Goal: Task Accomplishment & Management: Use online tool/utility

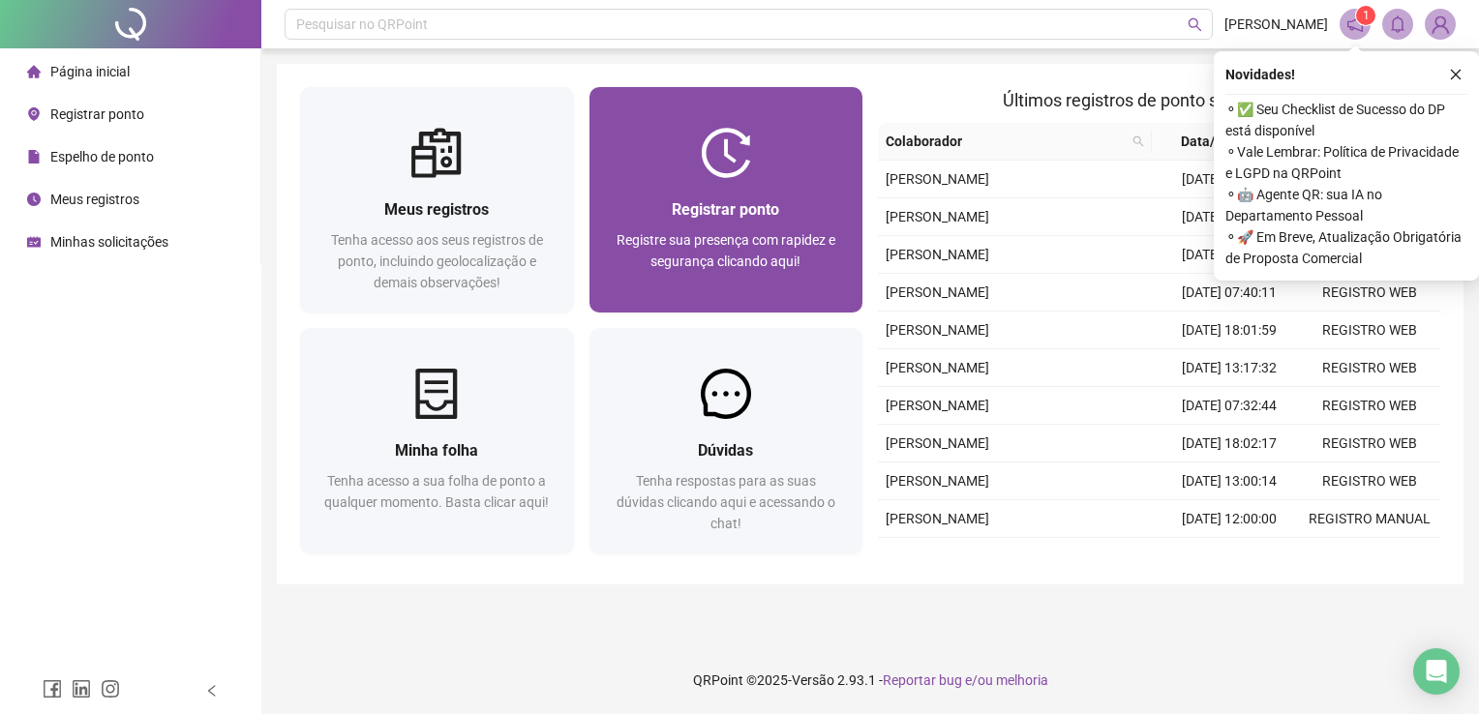
click at [716, 188] on div "Registrar ponto Registre sua presença com rapidez e segurança clicando aqui!" at bounding box center [726, 245] width 274 height 135
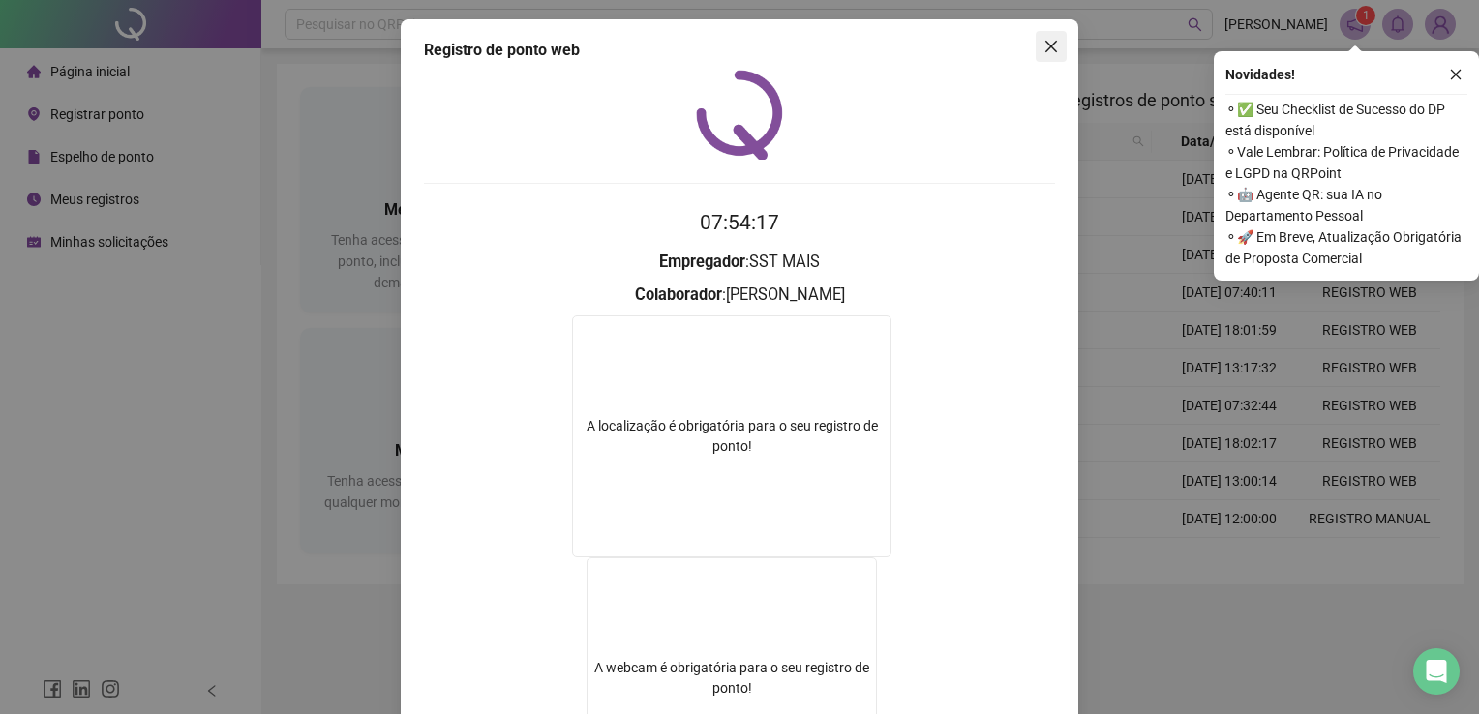
click at [1036, 56] on button "Close" at bounding box center [1051, 46] width 31 height 31
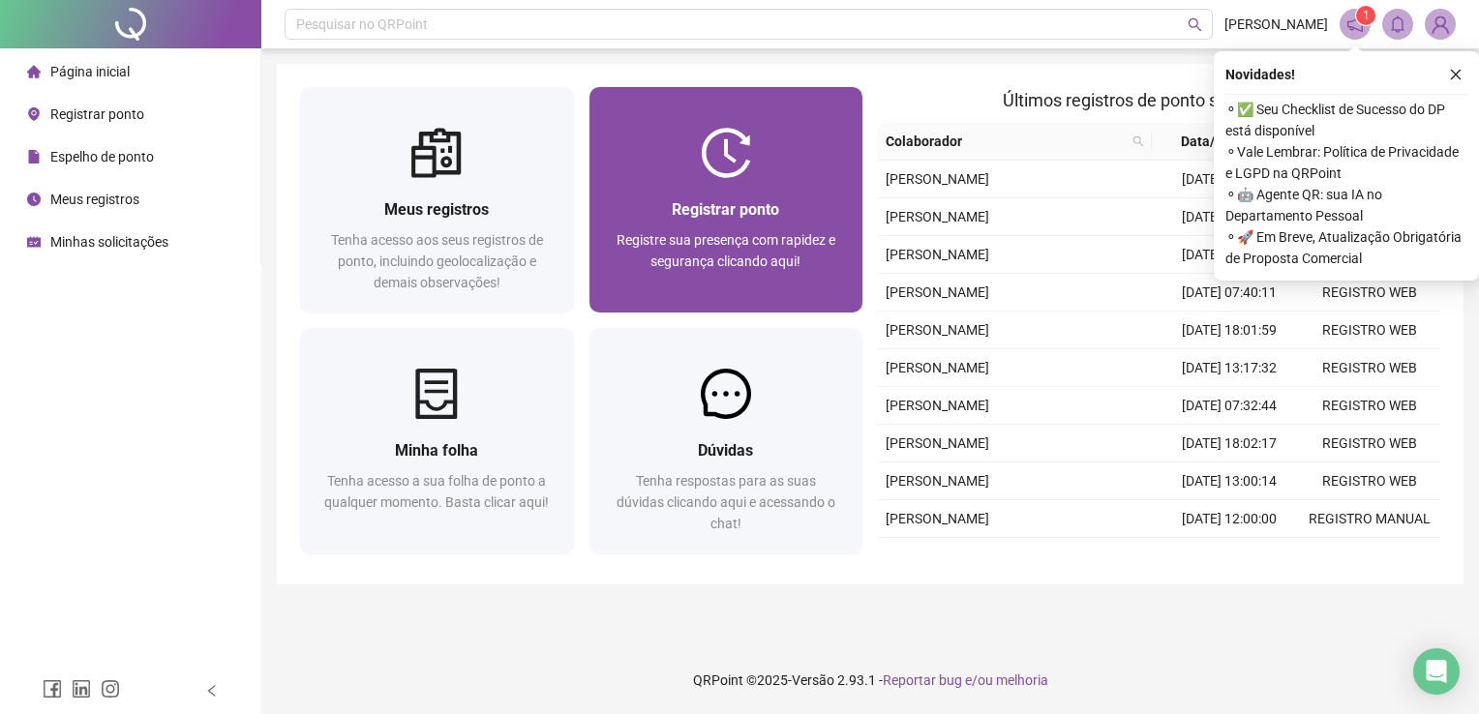
click at [739, 178] on div "Registrar ponto Registre sua presença com rapidez e segurança clicando aqui!" at bounding box center [726, 245] width 274 height 135
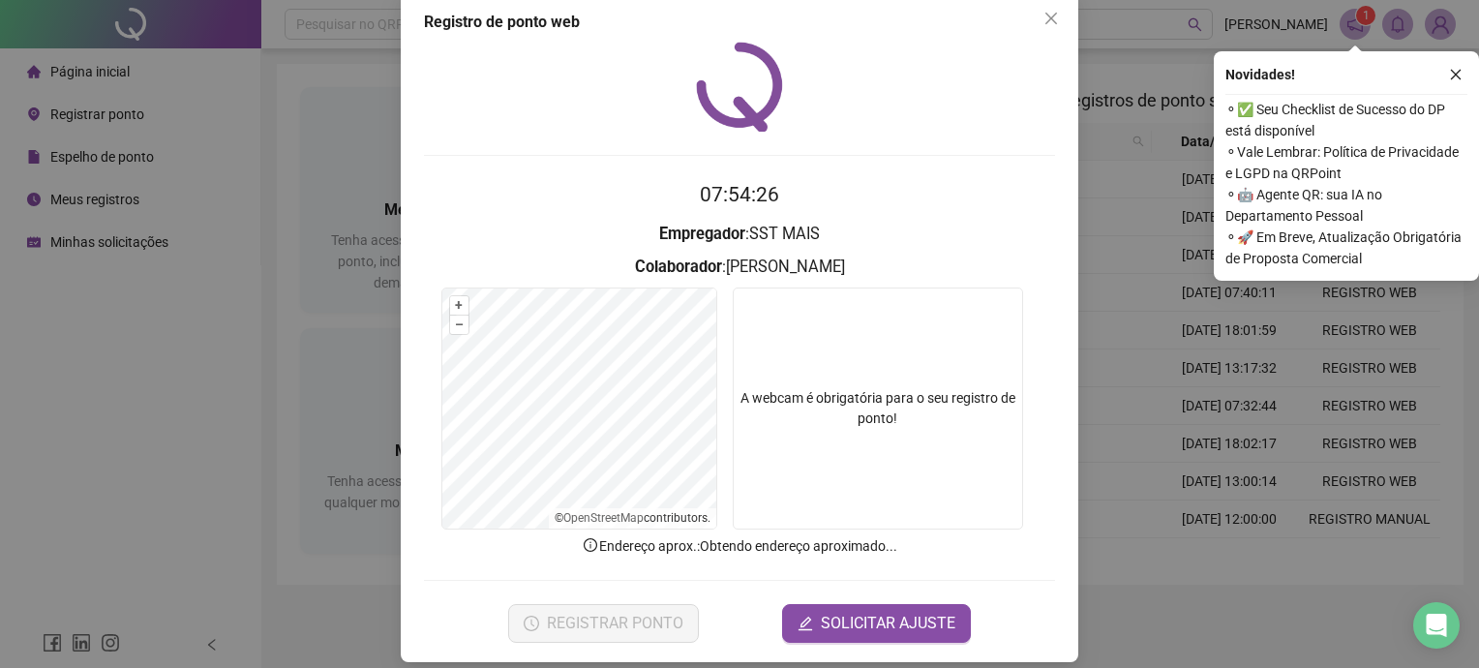
scroll to position [44, 0]
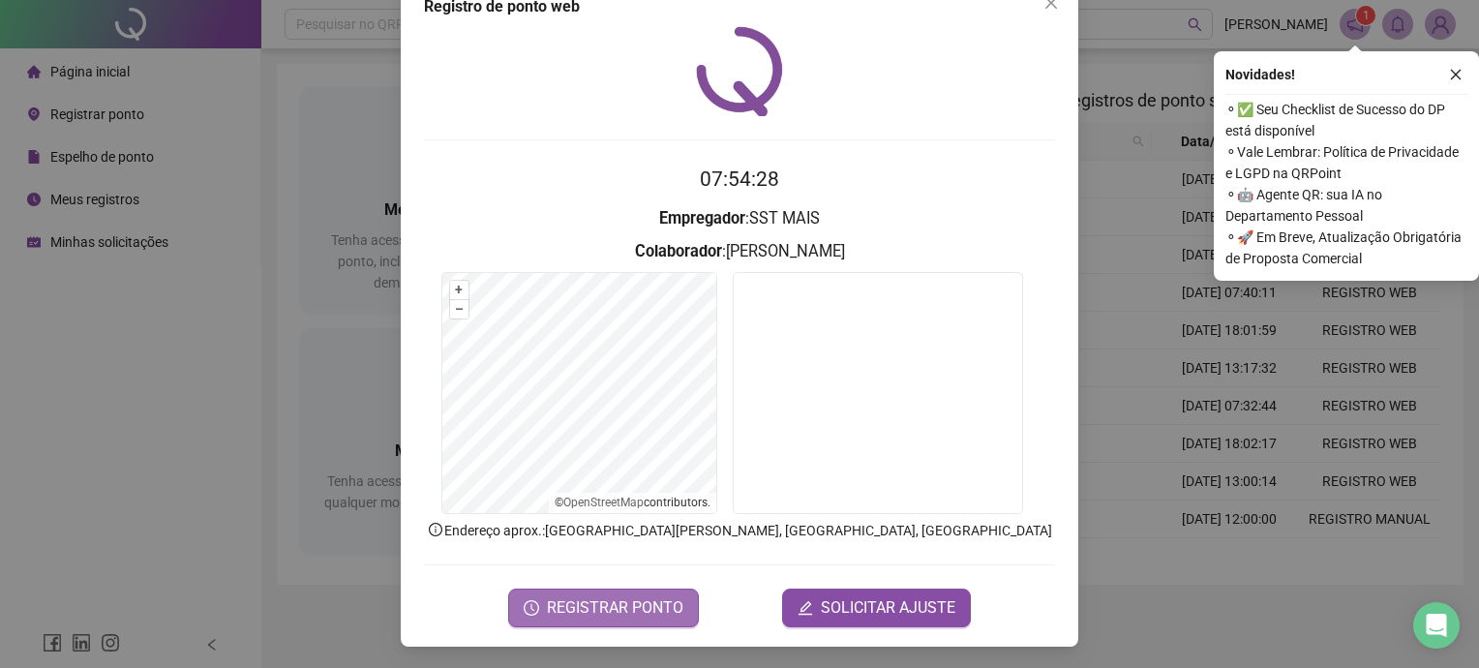
click at [554, 609] on span "REGISTRAR PONTO" at bounding box center [615, 607] width 136 height 23
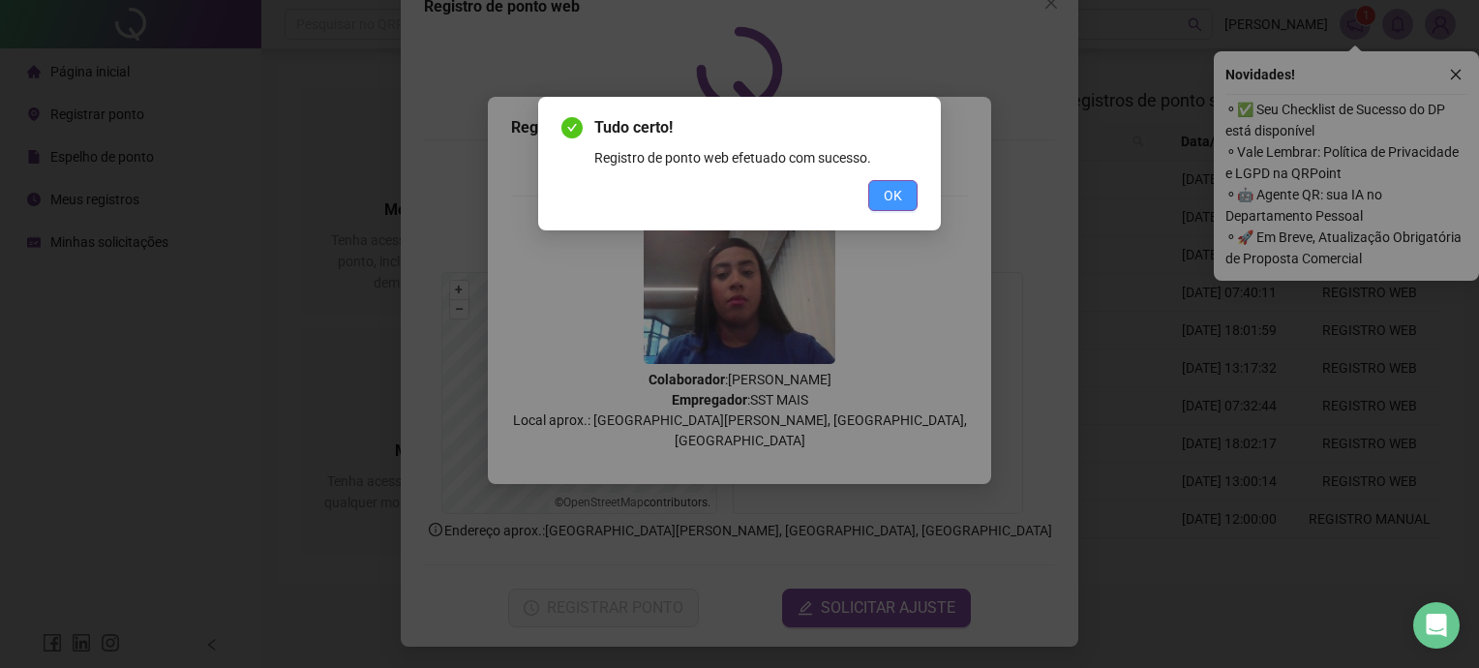
click at [886, 203] on span "OK" at bounding box center [893, 195] width 18 height 21
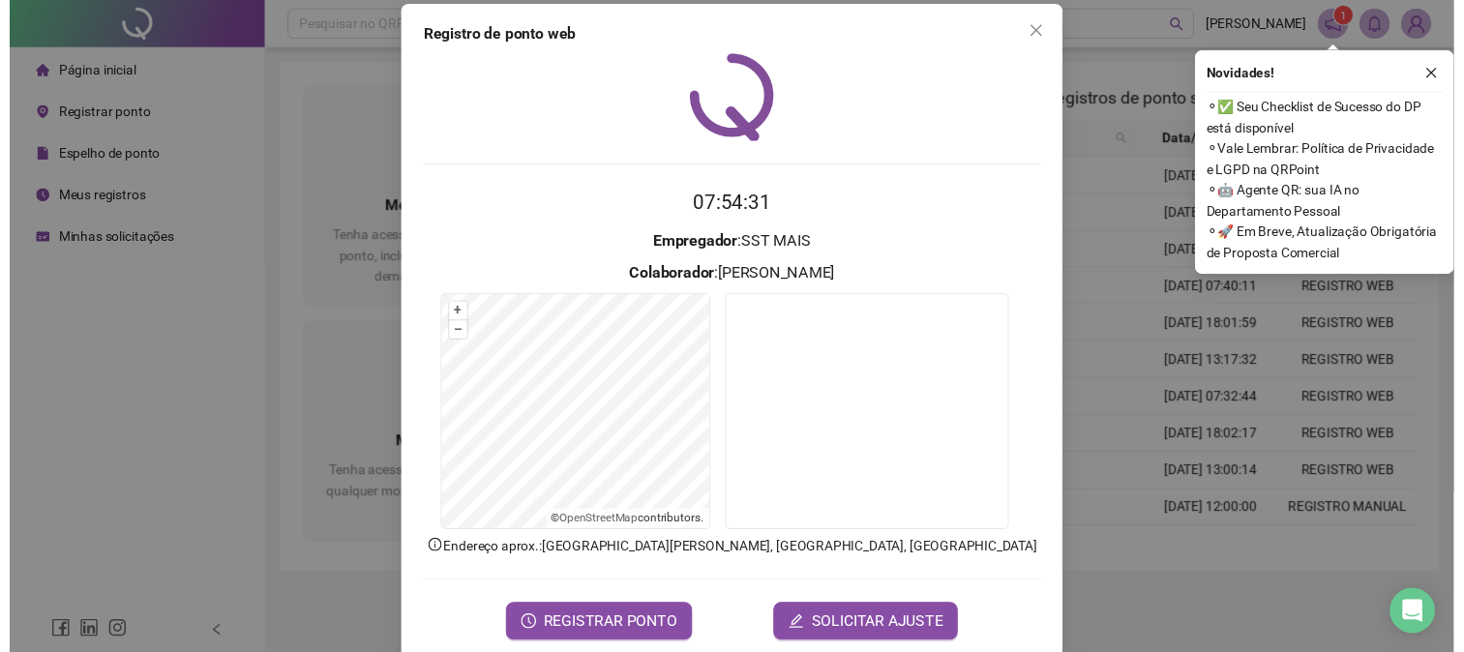
scroll to position [0, 0]
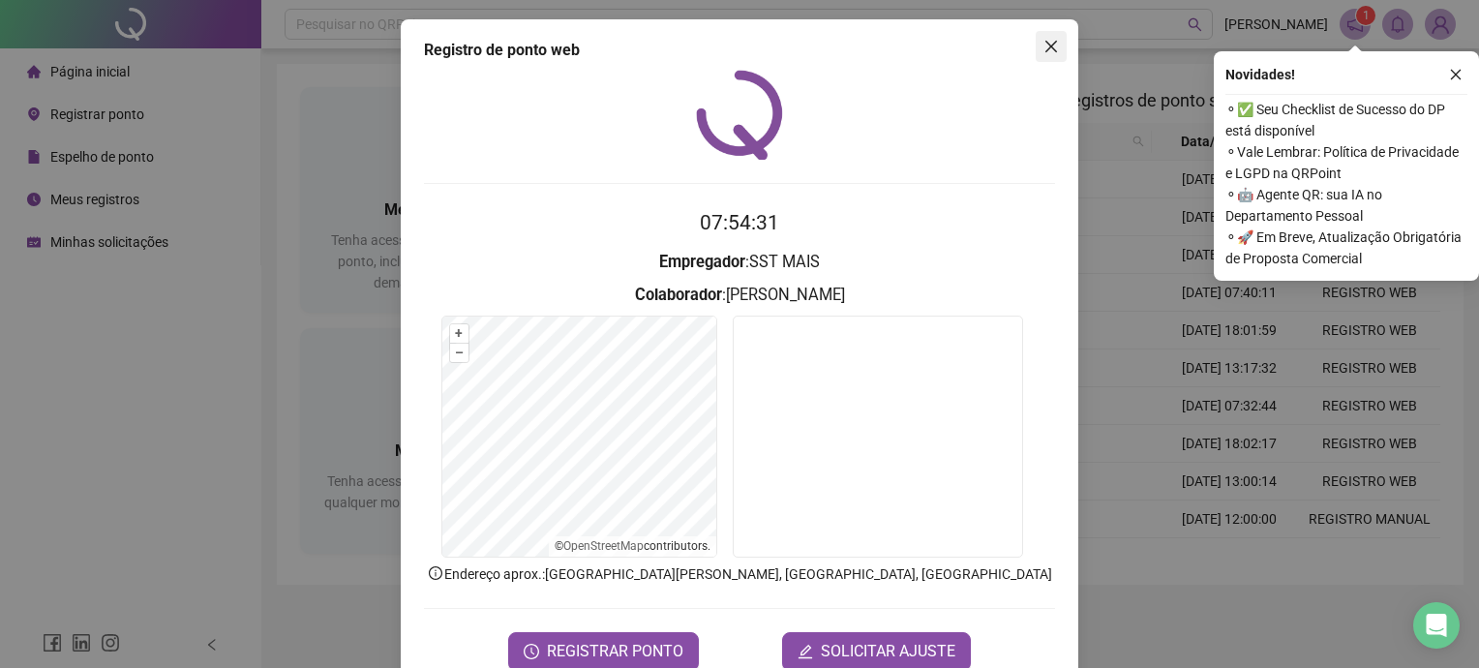
click at [1045, 59] on button "Close" at bounding box center [1051, 46] width 31 height 31
